Goal: Find contact information: Find contact information

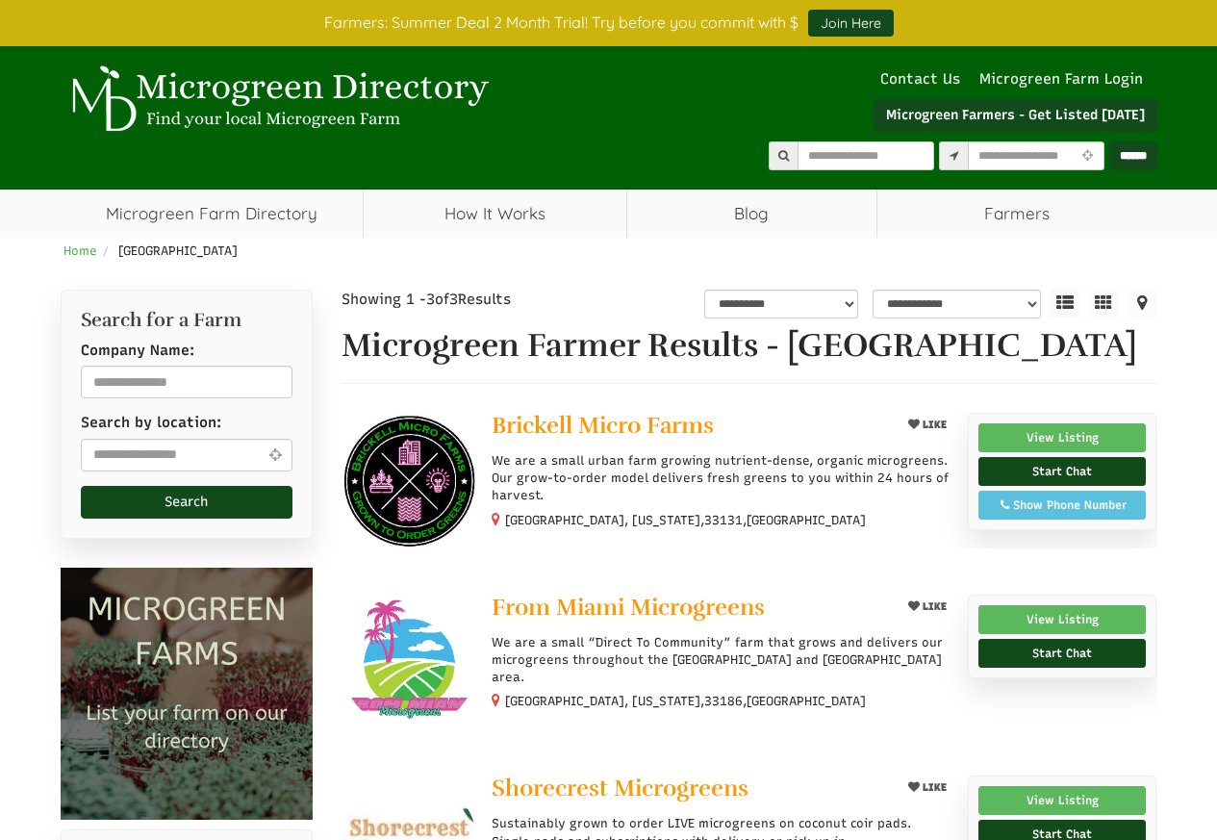
select select "Language Translate Widget"
click at [1044, 510] on div "Show Phone Number" at bounding box center [1062, 505] width 147 height 17
click at [1028, 626] on link "View Listing" at bounding box center [1063, 619] width 168 height 29
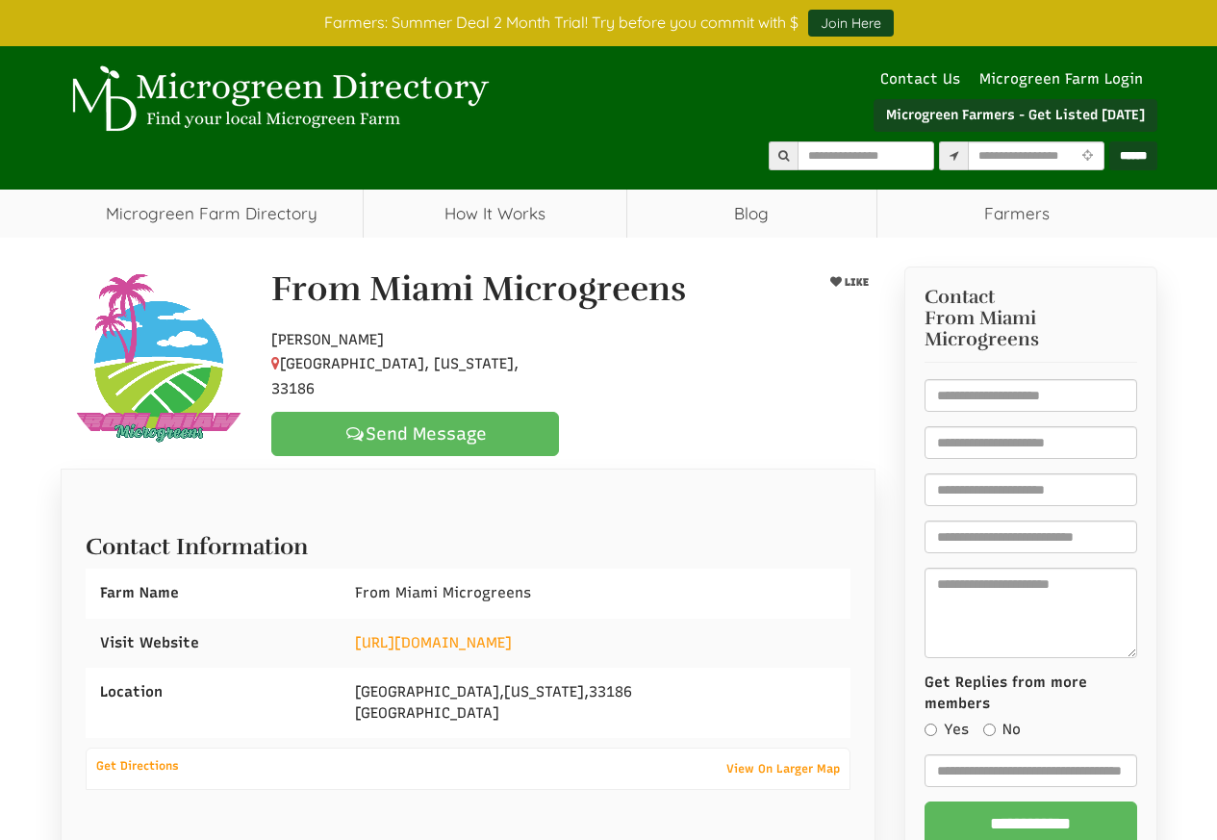
select select "Language Translate Widget"
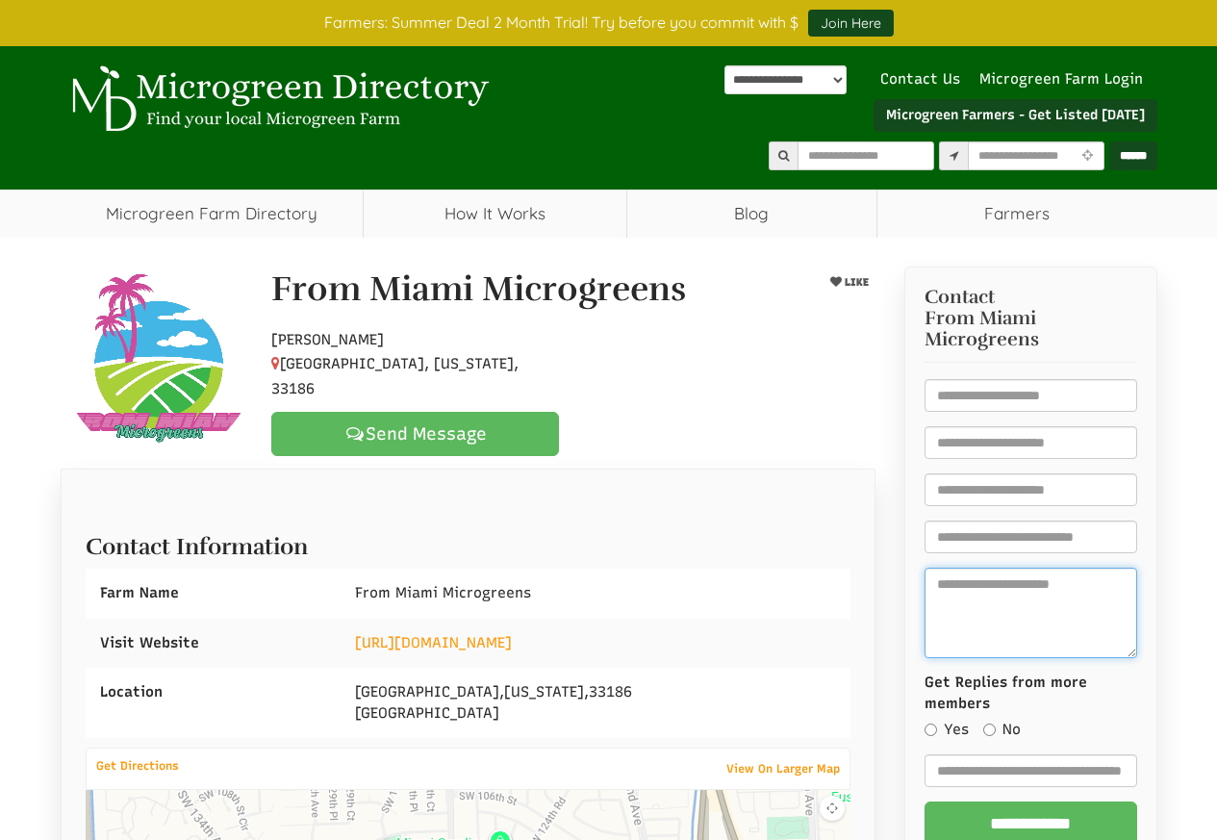
click at [1060, 625] on textarea "* Message" at bounding box center [1031, 613] width 213 height 90
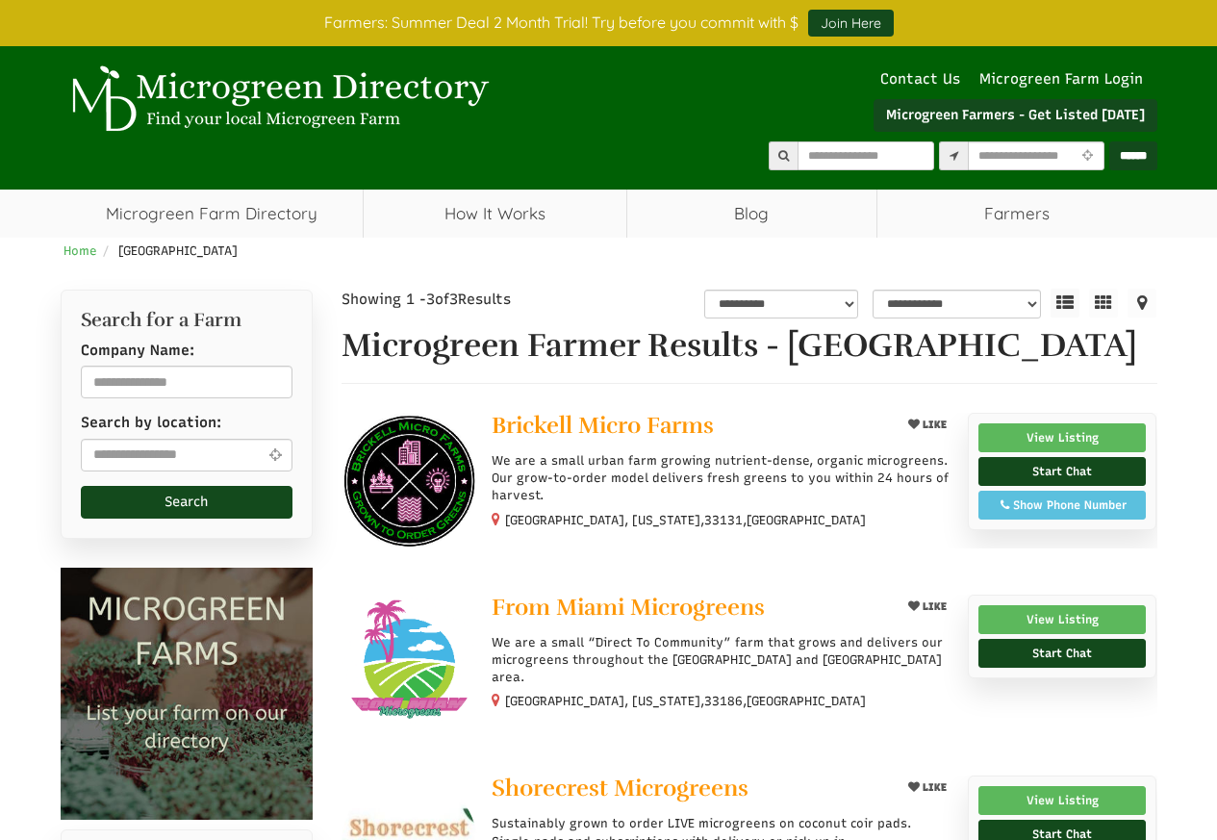
select select "Language Translate Widget"
